Goal: Information Seeking & Learning: Understand process/instructions

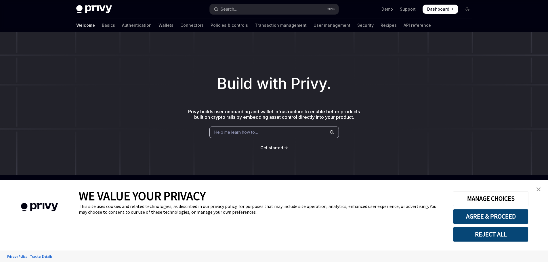
click at [229, 134] on span "Help me learn how to…" at bounding box center [236, 132] width 44 height 5
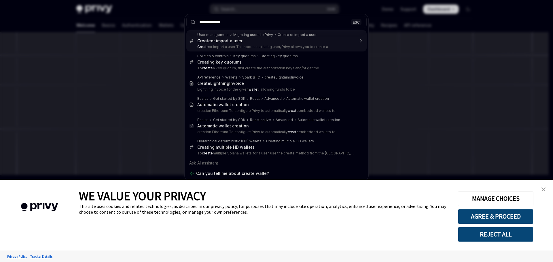
type input "**********"
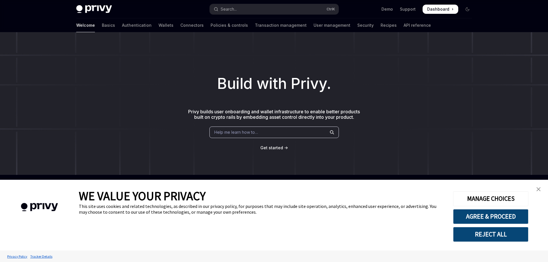
type textarea "*"
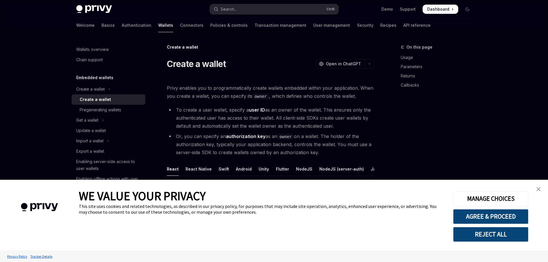
scroll to position [32, 0]
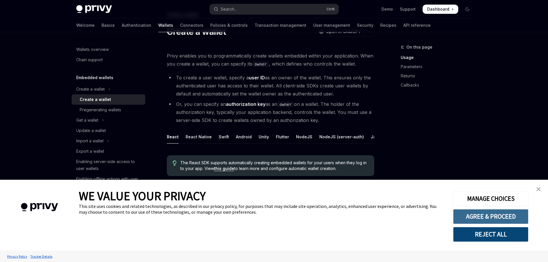
click at [511, 216] on button "AGREE & PROCEED" at bounding box center [490, 216] width 75 height 15
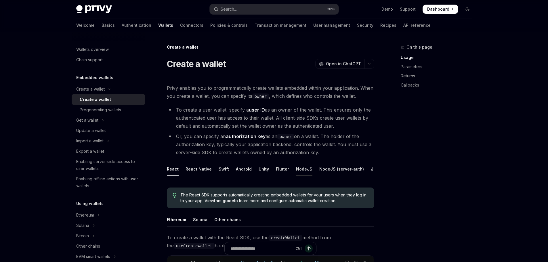
click at [303, 167] on div "NodeJS" at bounding box center [304, 169] width 16 height 14
type textarea "*"
drag, startPoint x: 187, startPoint y: 86, endPoint x: 225, endPoint y: 68, distance: 42.4
click at [188, 87] on span "Privy enables you to programmatically create wallets embedded within your appli…" at bounding box center [271, 92] width 208 height 16
drag, startPoint x: 225, startPoint y: 99, endPoint x: 300, endPoint y: 96, distance: 75.8
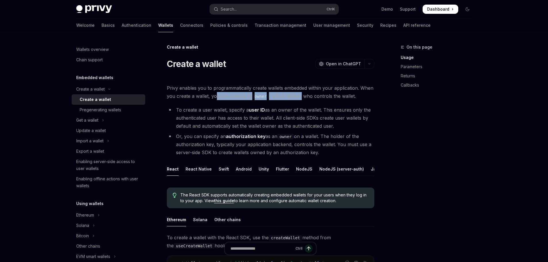
click at [300, 96] on span "Privy enables you to programmatically create wallets embedded within your appli…" at bounding box center [271, 92] width 208 height 16
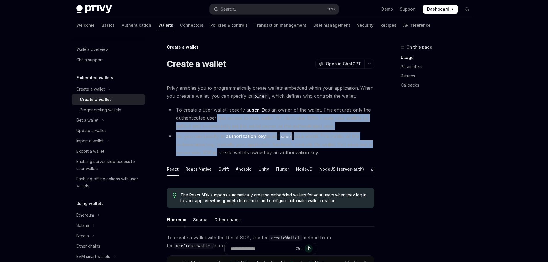
drag, startPoint x: 214, startPoint y: 117, endPoint x: 214, endPoint y: 150, distance: 32.5
click at [214, 150] on ul "To create a user wallet, specify a user ID as an owner of the wallet. This ensu…" at bounding box center [271, 131] width 208 height 51
click at [214, 150] on li "Or, you can specify an authorization key as an owner on a wallet. The holder of…" at bounding box center [271, 144] width 208 height 24
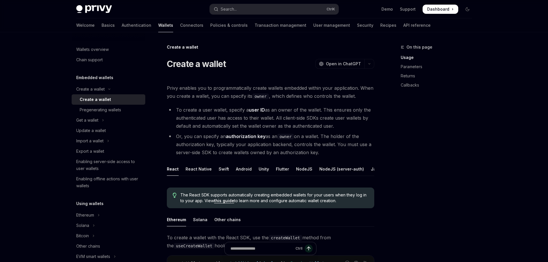
drag, startPoint x: 202, startPoint y: 135, endPoint x: 318, endPoint y: 153, distance: 118.0
click at [318, 153] on li "Or, you can specify an authorization key as an owner on a wallet. The holder of…" at bounding box center [271, 144] width 208 height 24
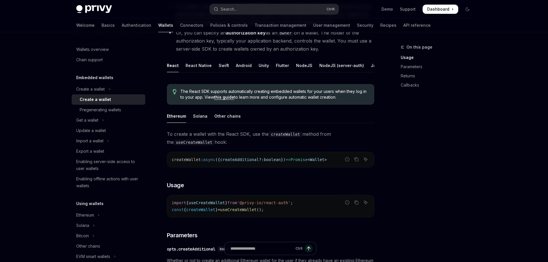
scroll to position [115, 0]
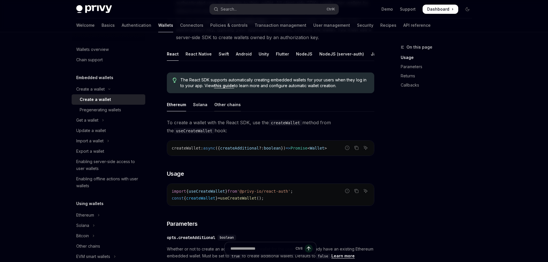
click at [226, 106] on div "Other chains" at bounding box center [227, 105] width 26 height 14
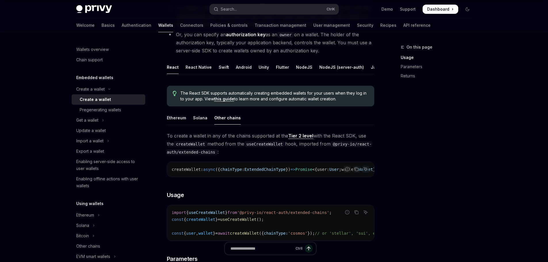
scroll to position [86, 0]
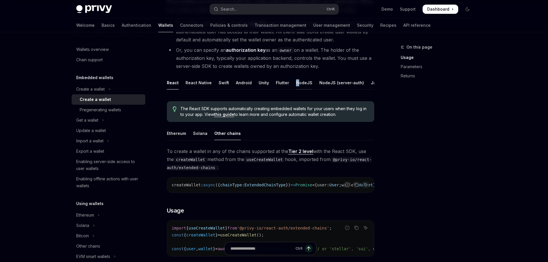
click at [296, 83] on div "NodeJS" at bounding box center [304, 83] width 16 height 14
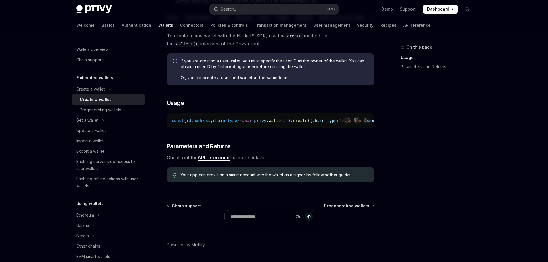
scroll to position [119, 0]
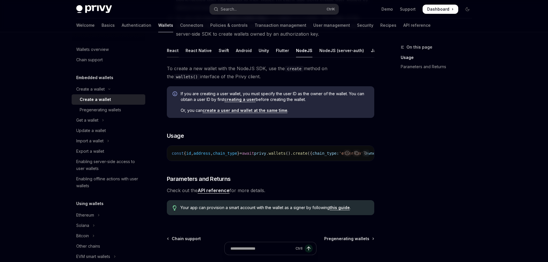
click at [171, 50] on div "React" at bounding box center [173, 51] width 12 height 14
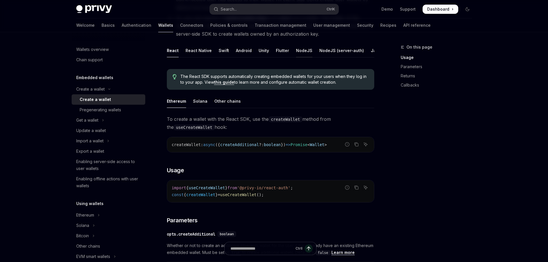
click at [296, 50] on div "NodeJS" at bounding box center [304, 51] width 16 height 14
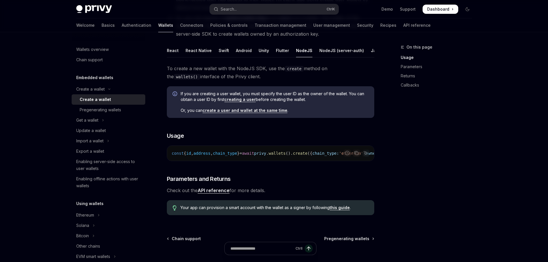
type textarea "*"
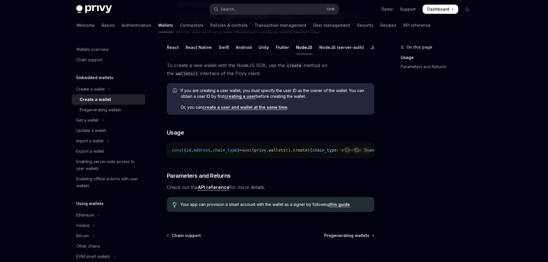
scroll to position [119, 0]
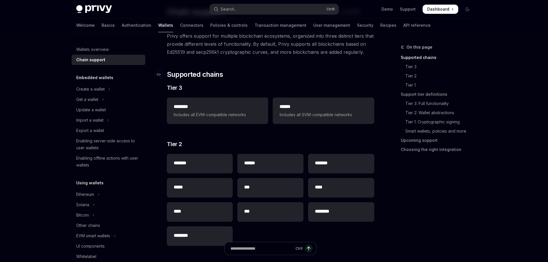
scroll to position [86, 0]
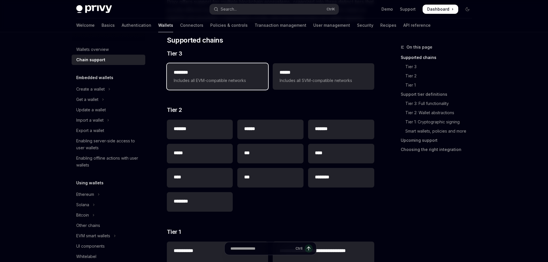
click at [254, 80] on span "Includes all EVM-compatible networks" at bounding box center [218, 80] width 88 height 7
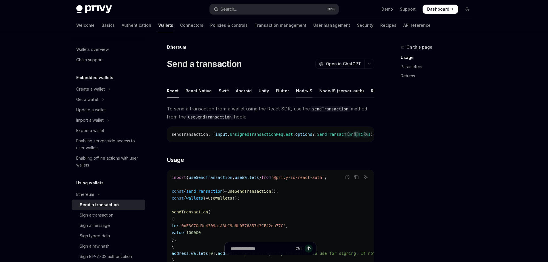
click at [297, 90] on div "NodeJS" at bounding box center [304, 91] width 16 height 14
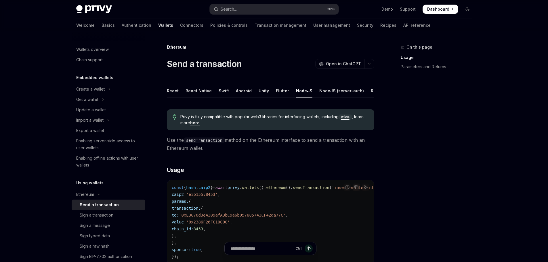
drag, startPoint x: 223, startPoint y: 81, endPoint x: 226, endPoint y: 78, distance: 4.2
type textarea "*"
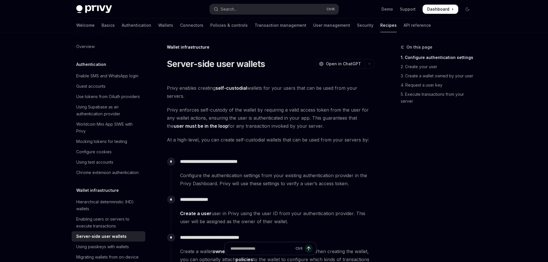
scroll to position [110, 0]
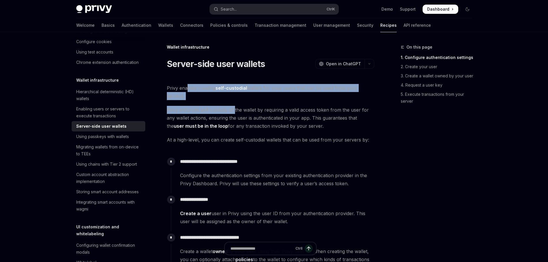
drag, startPoint x: 187, startPoint y: 84, endPoint x: 234, endPoint y: 112, distance: 54.1
click at [234, 112] on span "Privy enforces self-custody of the wallet by requiring a valid access token fro…" at bounding box center [271, 118] width 208 height 24
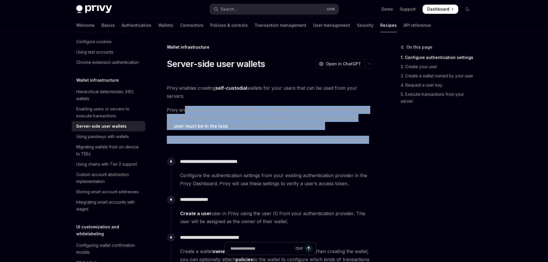
drag, startPoint x: 185, startPoint y: 113, endPoint x: 372, endPoint y: 139, distance: 188.8
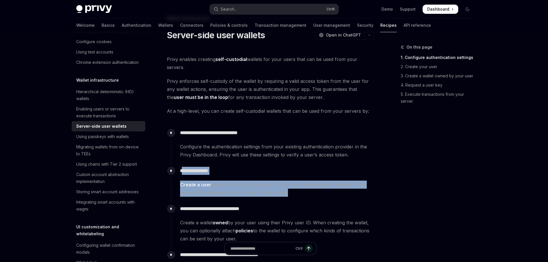
drag, startPoint x: 184, startPoint y: 172, endPoint x: 276, endPoint y: 189, distance: 93.1
click at [276, 189] on div "**********" at bounding box center [273, 181] width 204 height 32
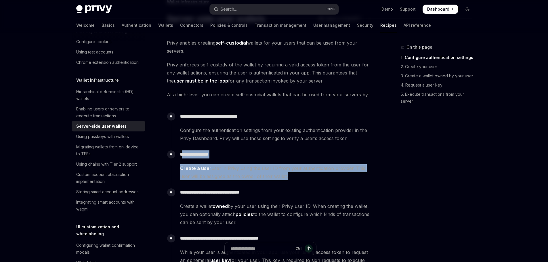
scroll to position [58, 0]
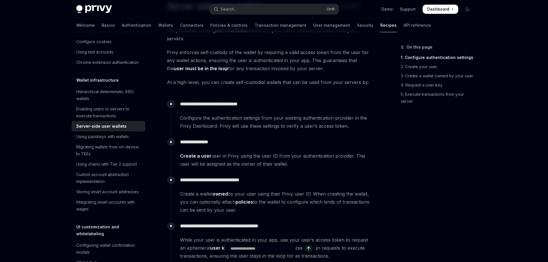
click at [190, 184] on p "**********" at bounding box center [277, 180] width 194 height 8
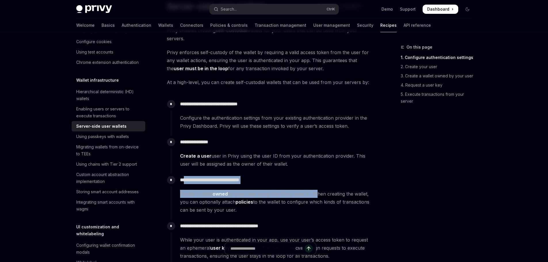
drag, startPoint x: 186, startPoint y: 179, endPoint x: 313, endPoint y: 189, distance: 127.4
click at [313, 189] on div "**********" at bounding box center [273, 194] width 204 height 40
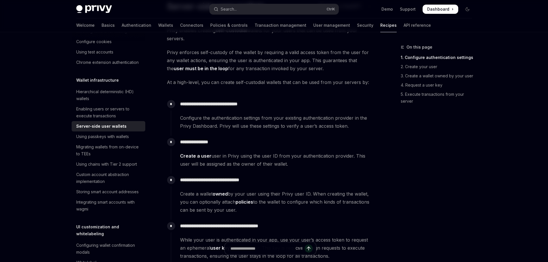
click at [318, 189] on div "**********" at bounding box center [273, 194] width 204 height 40
drag, startPoint x: 183, startPoint y: 179, endPoint x: 244, endPoint y: 207, distance: 67.2
click at [244, 207] on div "**********" at bounding box center [273, 194] width 204 height 40
click at [244, 207] on span "Create a wallet owned by your user using their Privy user ID. When creating the…" at bounding box center [277, 202] width 194 height 24
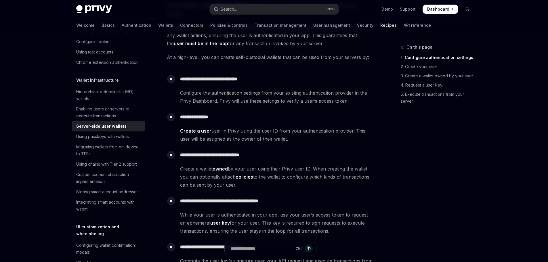
scroll to position [0, 0]
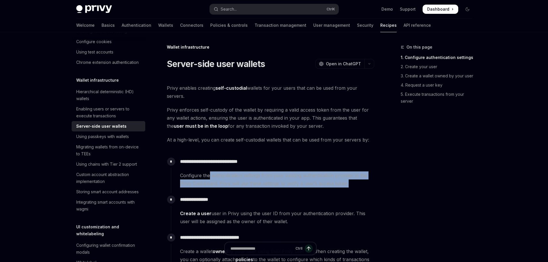
drag, startPoint x: 210, startPoint y: 179, endPoint x: 349, endPoint y: 189, distance: 139.1
click at [349, 189] on div "**********" at bounding box center [273, 174] width 204 height 38
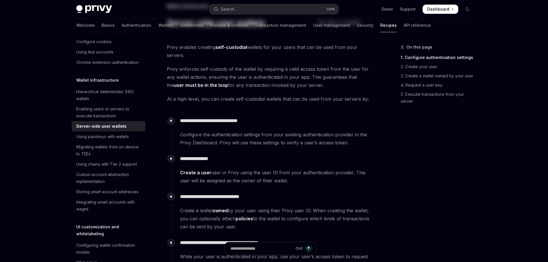
scroll to position [58, 0]
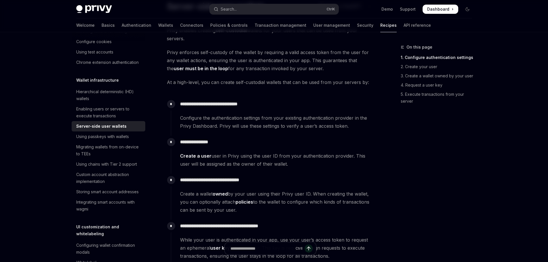
drag, startPoint x: 189, startPoint y: 192, endPoint x: 297, endPoint y: 207, distance: 109.0
click at [297, 207] on span "Create a wallet owned by your user using their Privy user ID. When creating the…" at bounding box center [277, 202] width 194 height 24
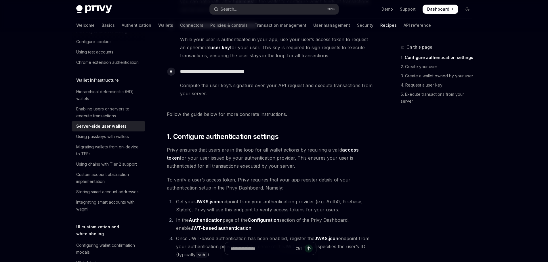
scroll to position [259, 0]
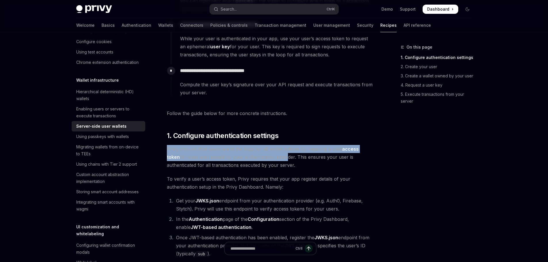
drag, startPoint x: 162, startPoint y: 147, endPoint x: 272, endPoint y: 157, distance: 110.1
click at [272, 157] on span "Privy ensures that users are in the loop for all wallet actions by requiring a …" at bounding box center [271, 157] width 208 height 24
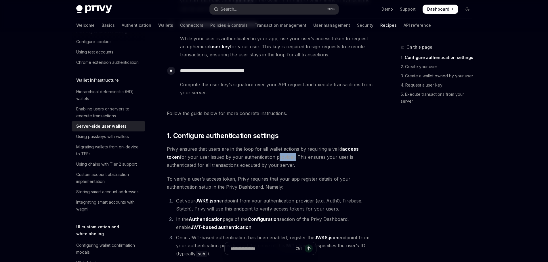
click at [272, 157] on span "Privy ensures that users are in the loop for all wallet actions by requiring a …" at bounding box center [271, 157] width 208 height 24
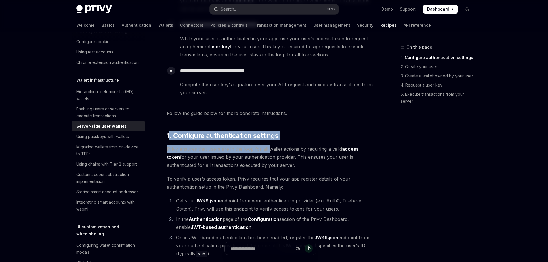
drag, startPoint x: 169, startPoint y: 136, endPoint x: 267, endPoint y: 153, distance: 99.5
click at [267, 153] on span "Privy ensures that users are in the loop for all wallet actions by requiring a …" at bounding box center [271, 157] width 208 height 24
click at [208, 148] on span "Privy ensures that users are in the loop for all wallet actions by requiring a …" at bounding box center [271, 157] width 208 height 24
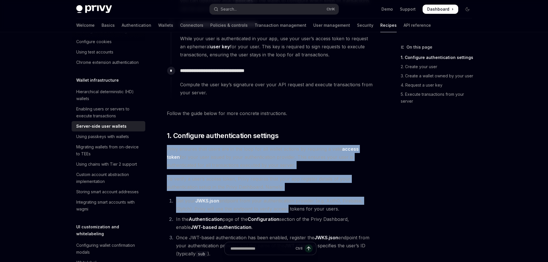
scroll to position [288, 0]
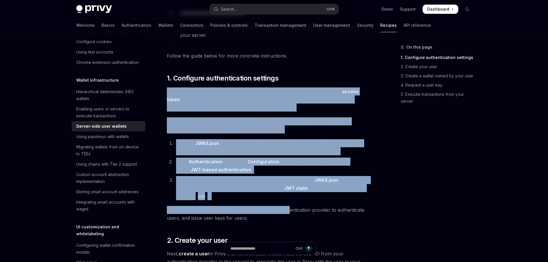
drag, startPoint x: 161, startPoint y: 146, endPoint x: 286, endPoint y: 212, distance: 141.1
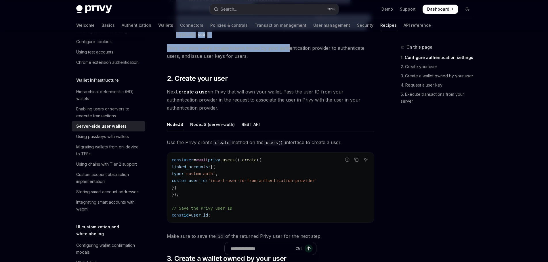
scroll to position [489, 0]
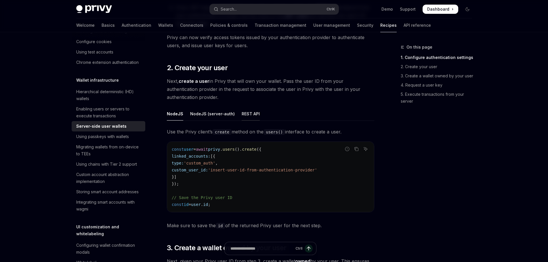
click at [242, 115] on div "REST API" at bounding box center [251, 114] width 18 height 14
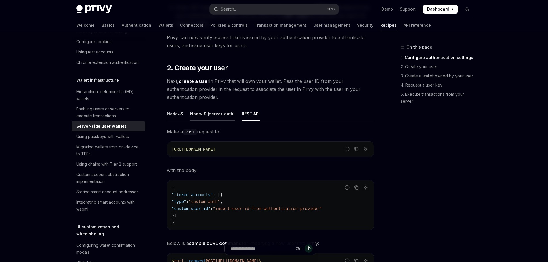
click at [225, 118] on div "NodeJS (server-auth)" at bounding box center [212, 114] width 45 height 14
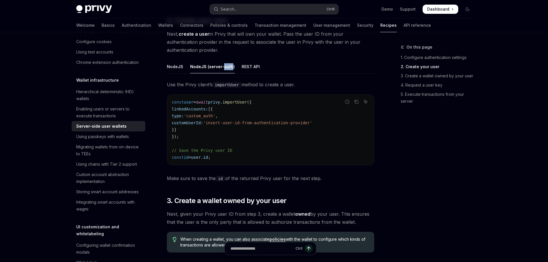
scroll to position [547, 0]
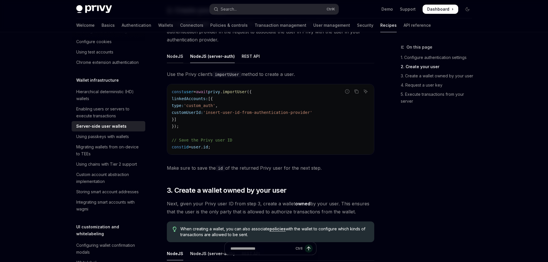
click at [175, 53] on div "NodeJS" at bounding box center [175, 57] width 16 height 14
click at [195, 59] on div "NodeJS (server-auth)" at bounding box center [212, 57] width 45 height 14
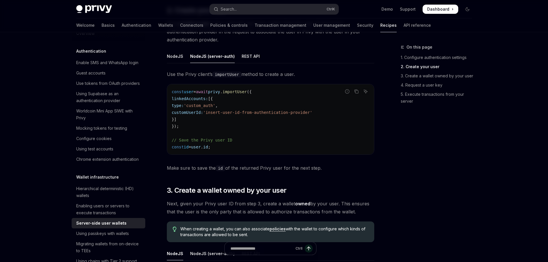
click at [154, 55] on div "Overview Authentication Enable SMS and WhatsApp login Guest accounts Use tokens…" at bounding box center [113, 147] width 83 height 230
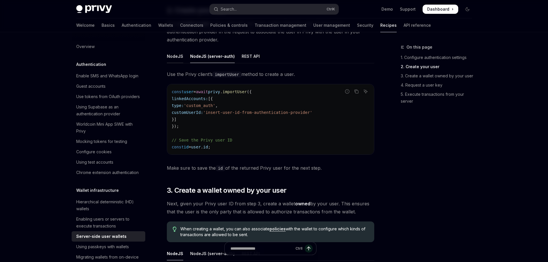
click at [170, 61] on div "NodeJS" at bounding box center [175, 57] width 16 height 14
click at [201, 59] on div "NodeJS (server-auth)" at bounding box center [212, 57] width 45 height 14
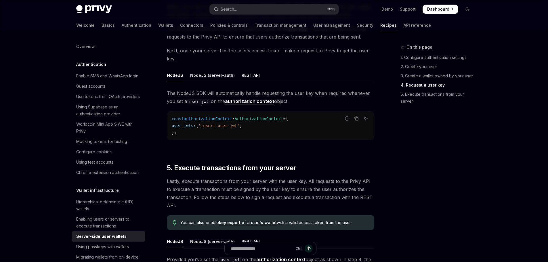
scroll to position [921, 0]
click at [114, 117] on div "Using Supabase as an authentication provider" at bounding box center [109, 111] width 66 height 14
type textarea "*"
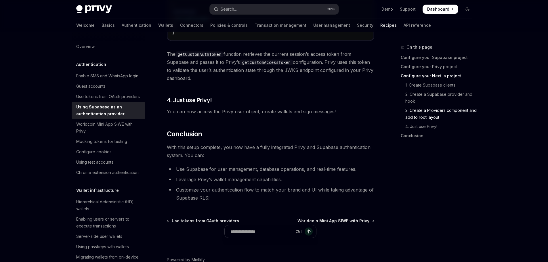
scroll to position [1468, 0]
